Goal: Navigation & Orientation: Find specific page/section

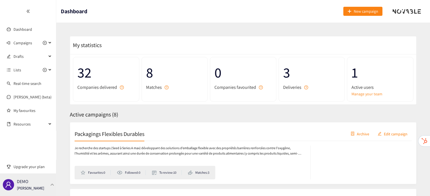
click at [48, 188] on div "DEMO [PERSON_NAME]" at bounding box center [28, 184] width 56 height 23
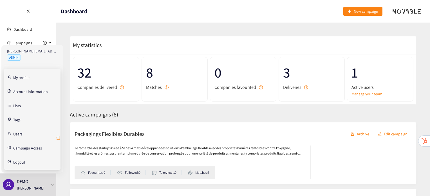
click at [59, 135] on button "button" at bounding box center [58, 138] width 5 height 9
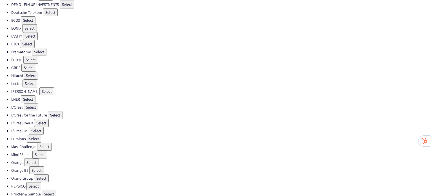
scroll to position [113, 0]
click at [29, 94] on button "Select" at bounding box center [28, 98] width 15 height 8
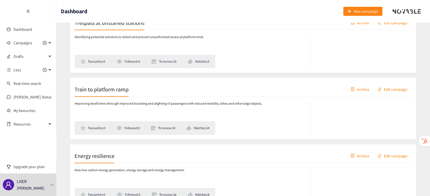
scroll to position [211, 0]
